Goal: Task Accomplishment & Management: Manage account settings

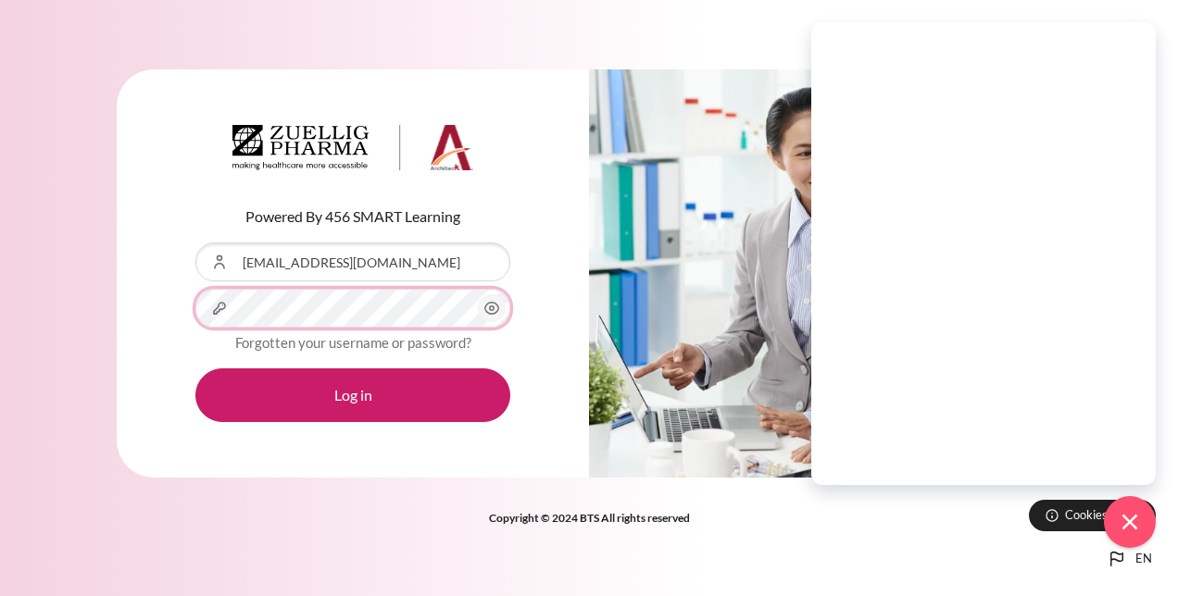
scroll to position [551, 0]
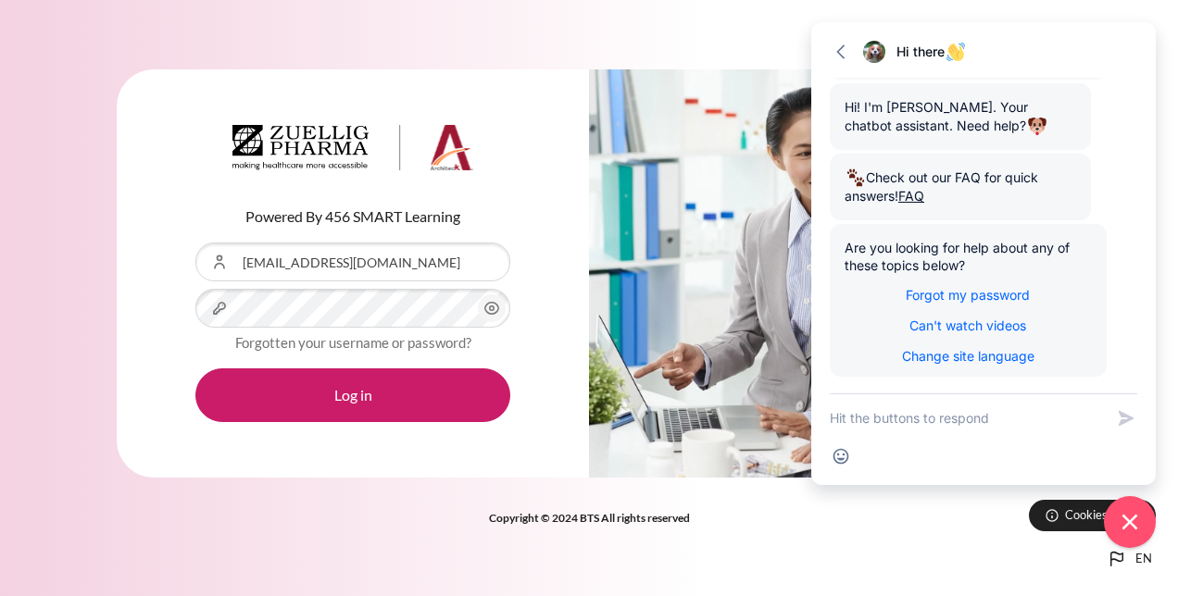
click at [492, 309] on icon "Content" at bounding box center [491, 308] width 22 height 22
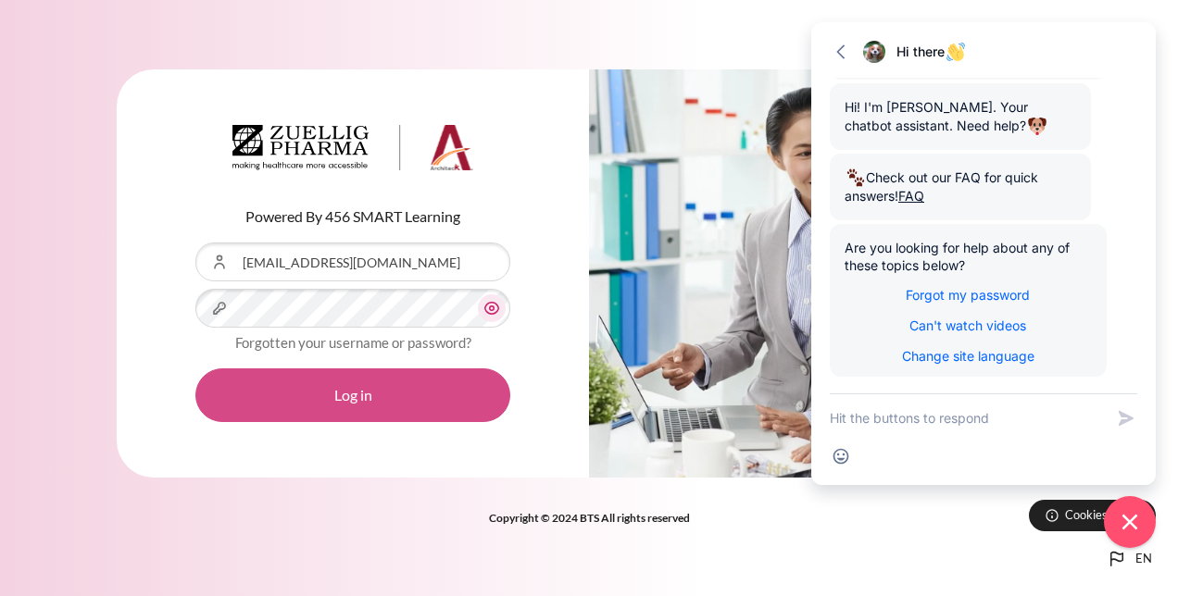
click at [397, 385] on button "Log in" at bounding box center [352, 395] width 315 height 54
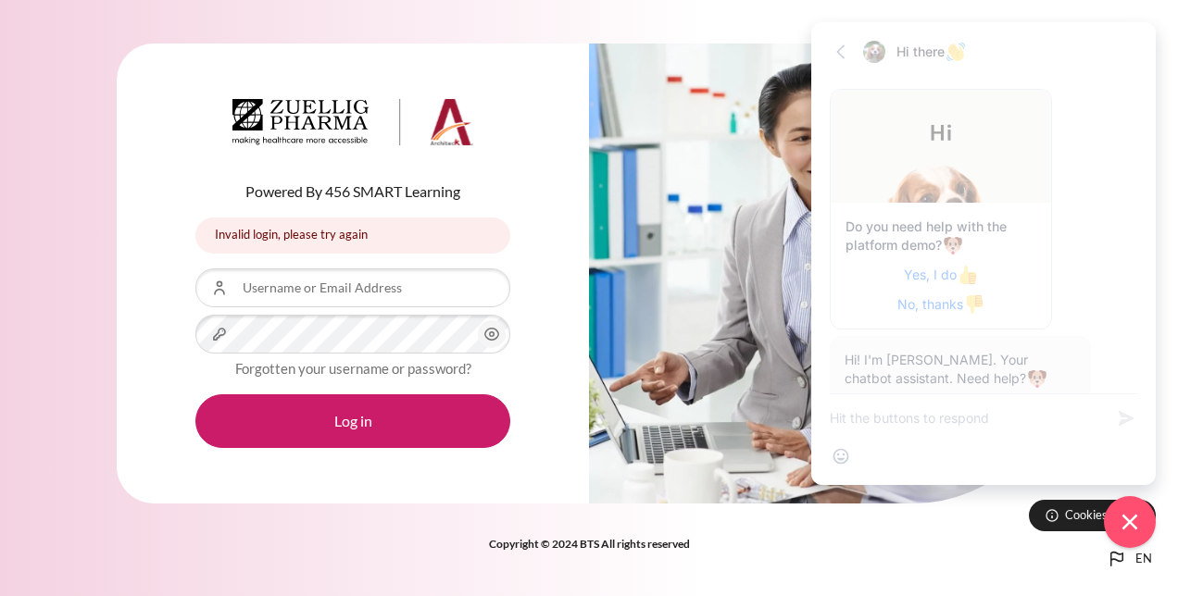
scroll to position [551, 0]
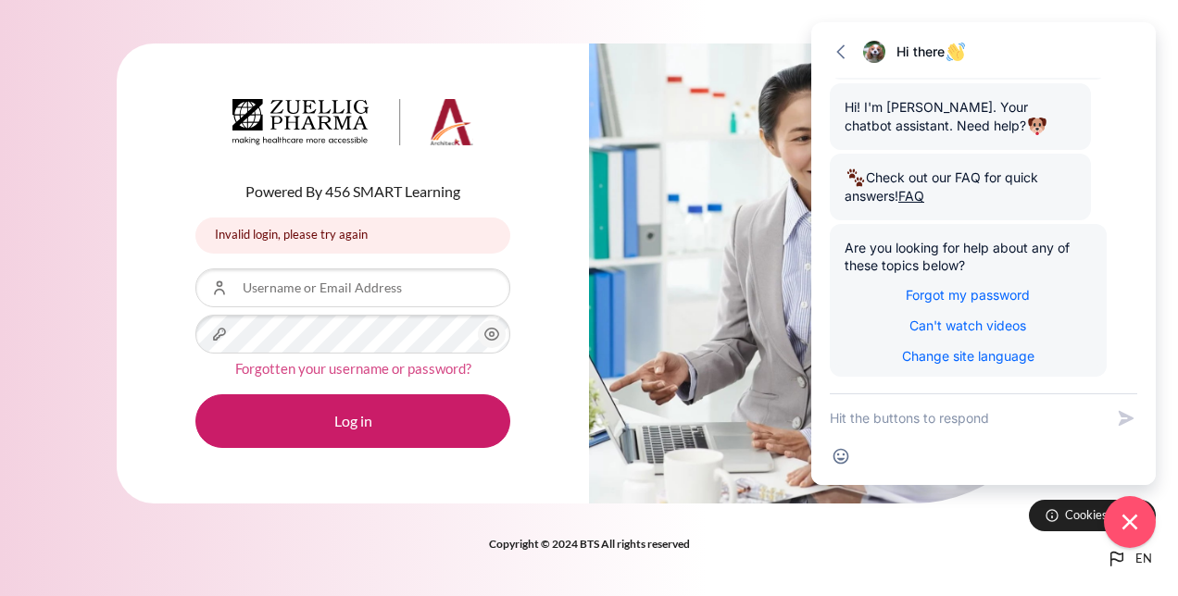
click at [374, 372] on link "Forgotten your username or password?" at bounding box center [353, 368] width 236 height 17
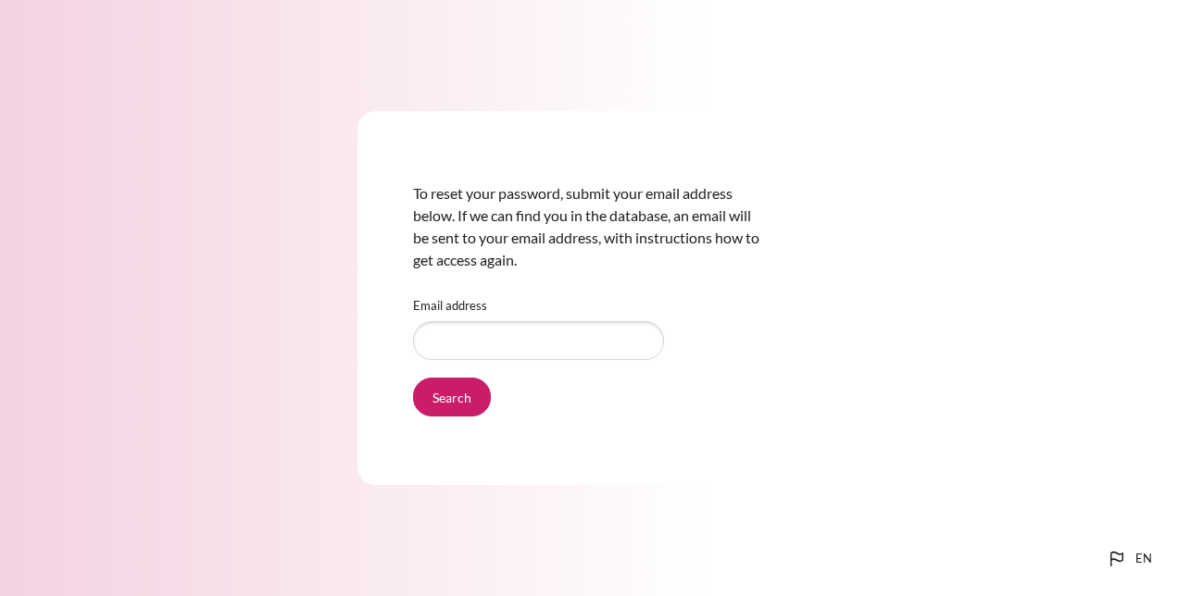
click at [514, 343] on input "Email address" at bounding box center [538, 340] width 251 height 39
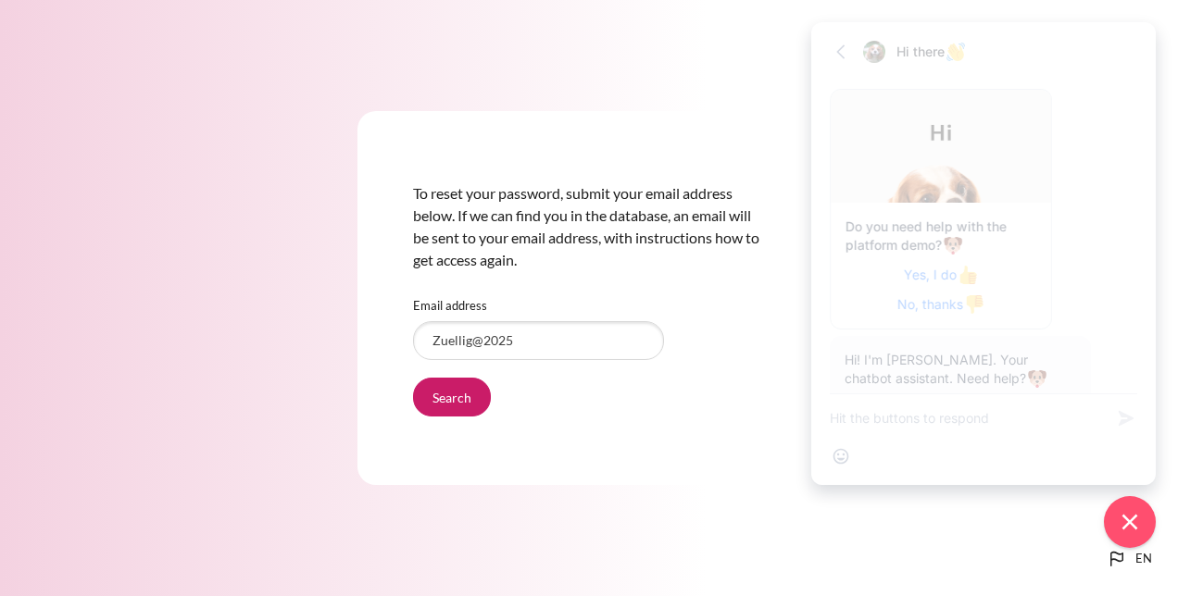
scroll to position [551, 0]
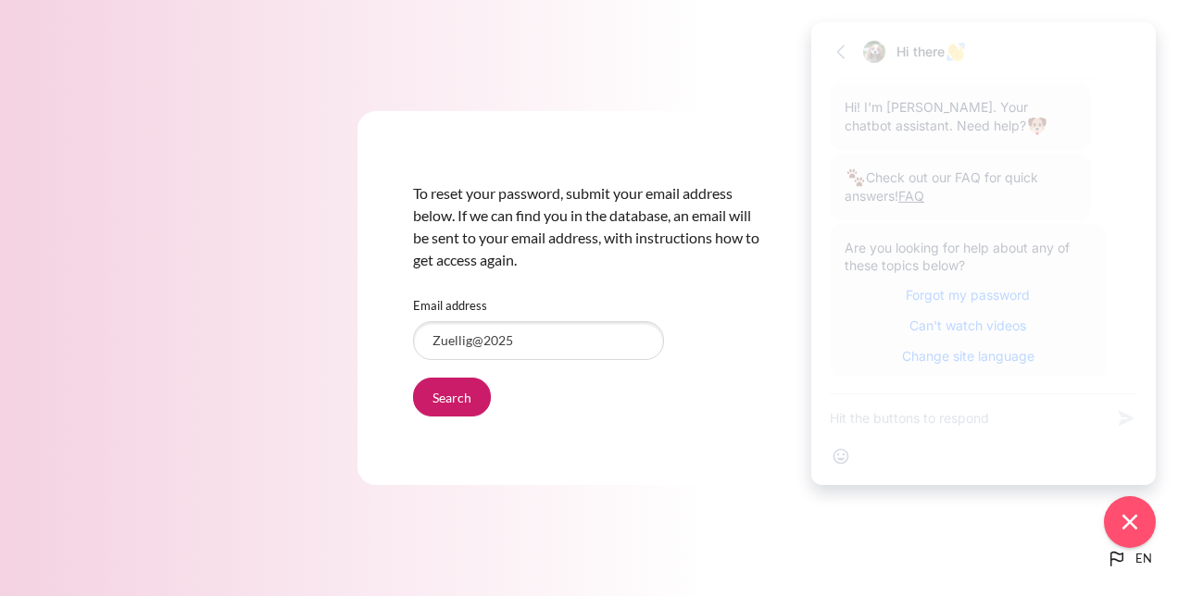
drag, startPoint x: 531, startPoint y: 339, endPoint x: 343, endPoint y: 351, distance: 189.2
click at [343, 351] on div "To reset your password, submit your email address below. If we can find you in …" at bounding box center [589, 298] width 1178 height 485
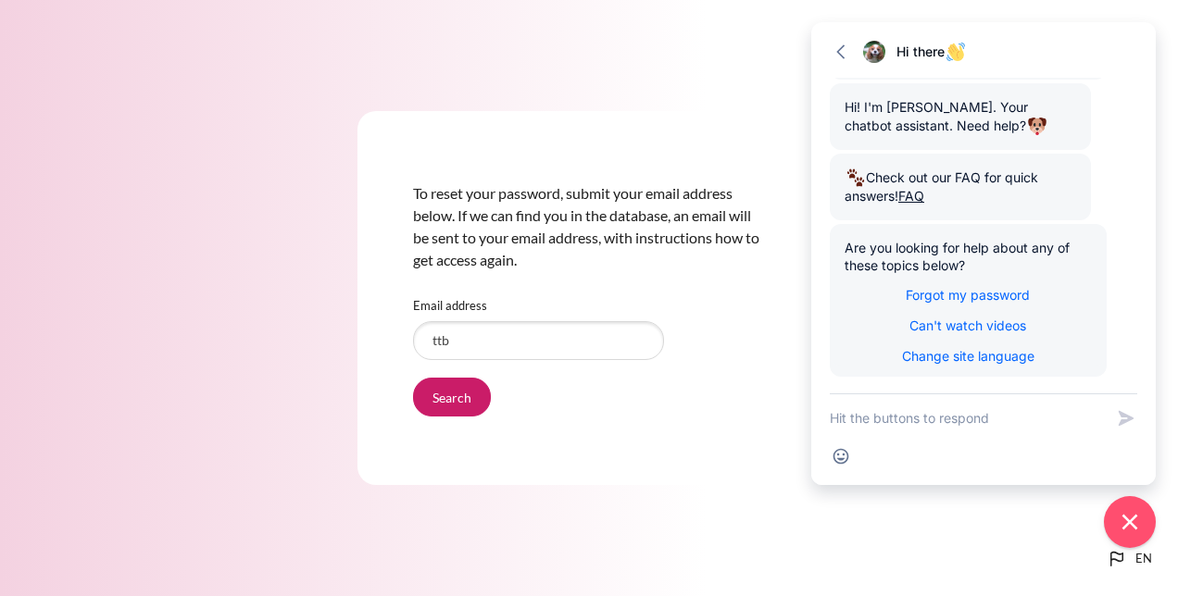
type input "ttbdoan@zuelligpharma.com"
click at [474, 396] on input "Search" at bounding box center [452, 397] width 78 height 39
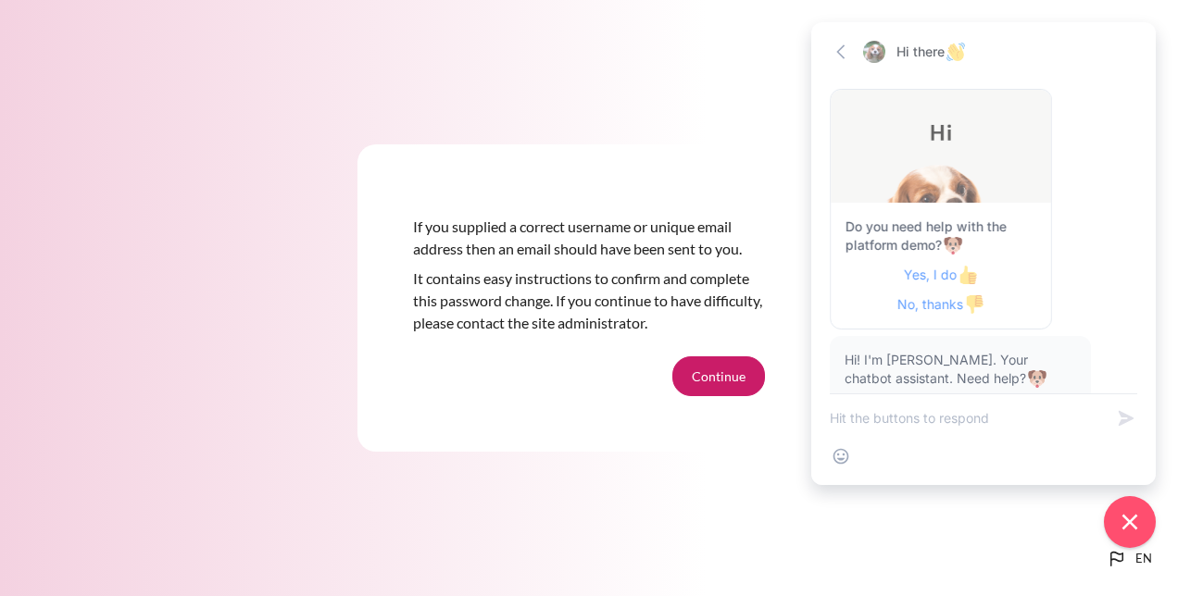
scroll to position [551, 0]
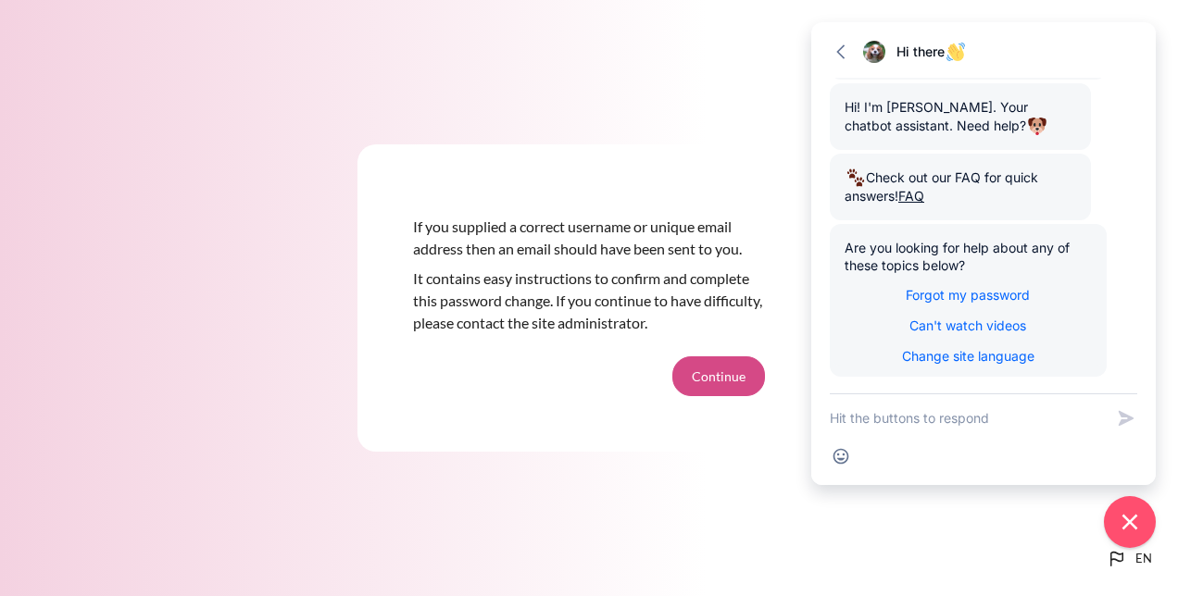
click at [702, 376] on button "Continue" at bounding box center [718, 375] width 93 height 39
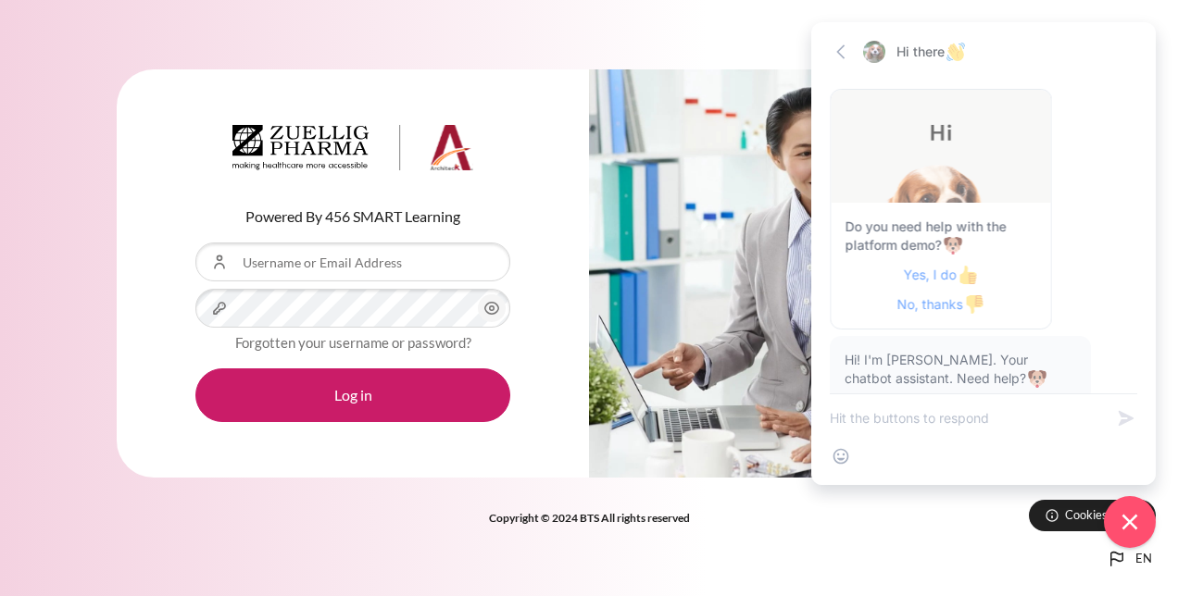
scroll to position [551, 0]
